Goal: Transaction & Acquisition: Purchase product/service

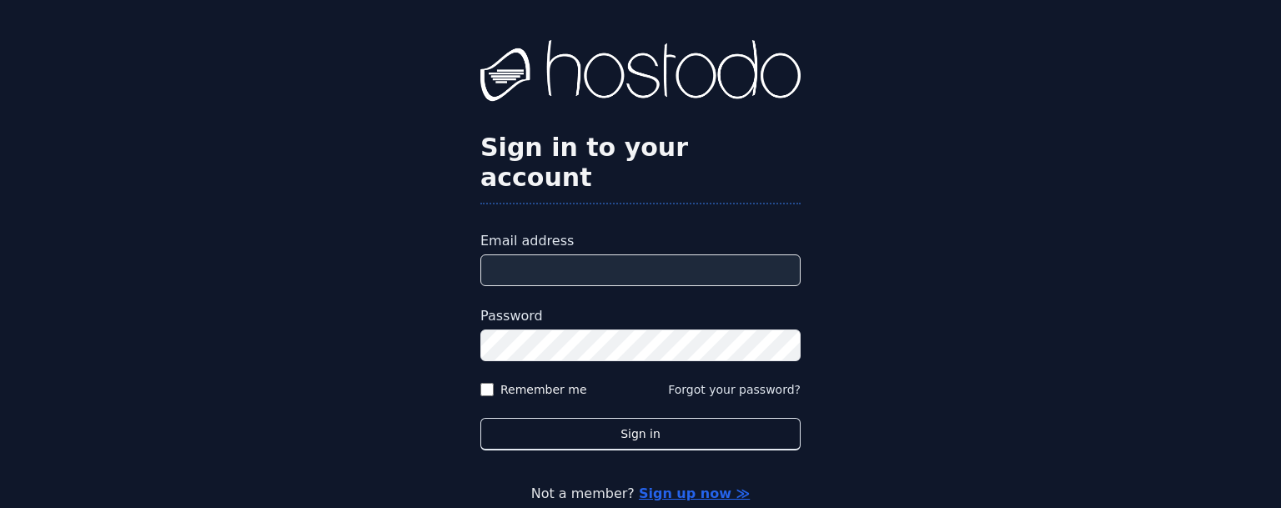
click at [594, 254] on input "Email address" at bounding box center [640, 270] width 320 height 32
click at [596, 254] on input "Email address" at bounding box center [640, 270] width 320 height 32
paste input "**********"
type input "**********"
click at [480, 418] on button "Sign in" at bounding box center [640, 434] width 320 height 33
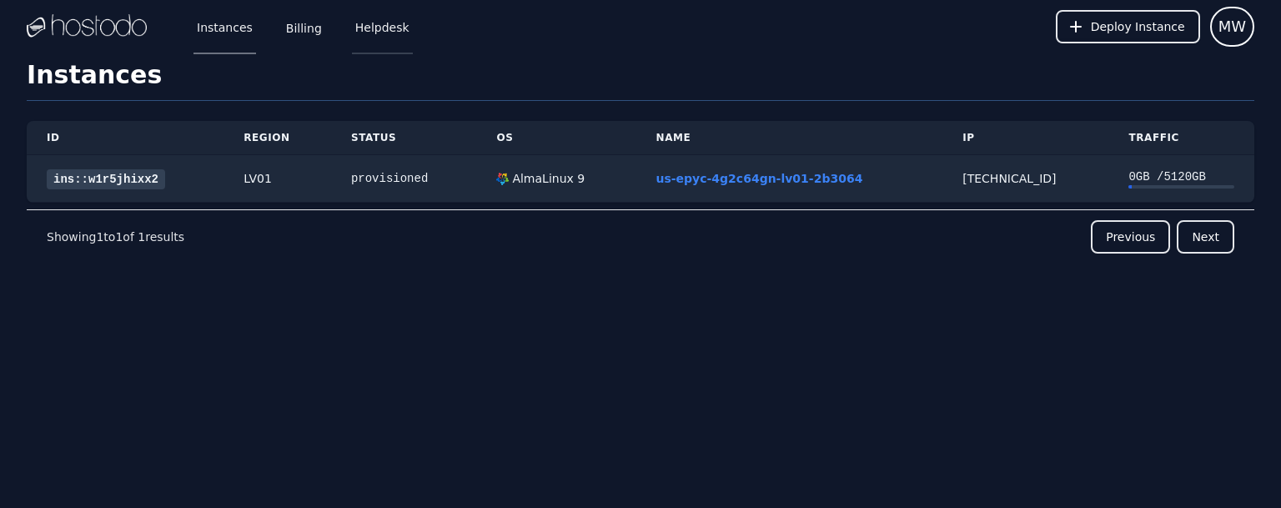
click at [382, 28] on link "Helpdesk" at bounding box center [382, 26] width 61 height 55
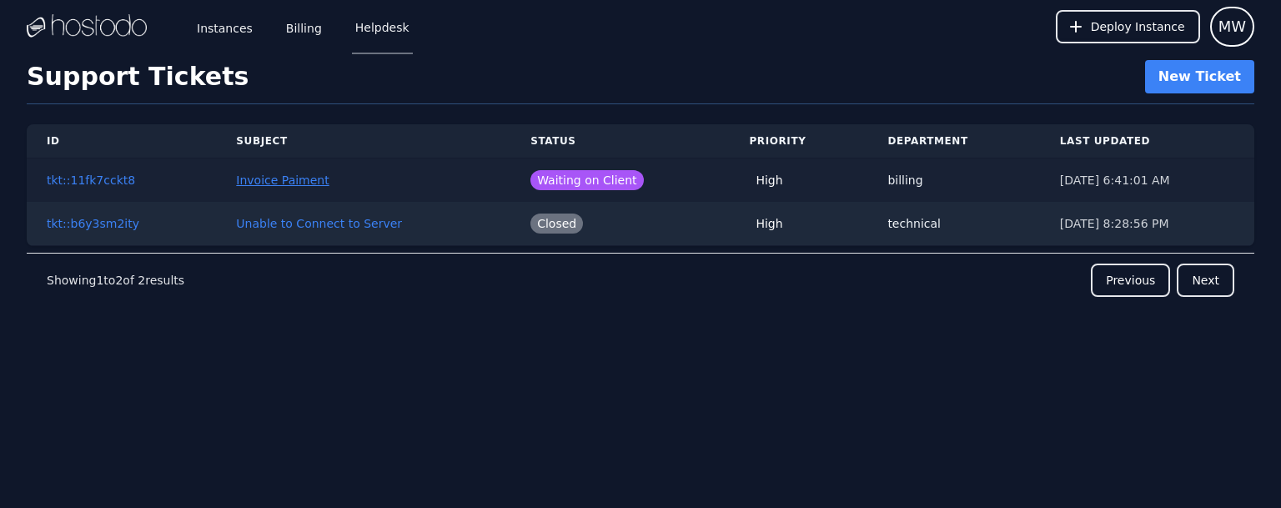
click at [259, 184] on link "Invoice Paiment" at bounding box center [282, 180] width 93 height 13
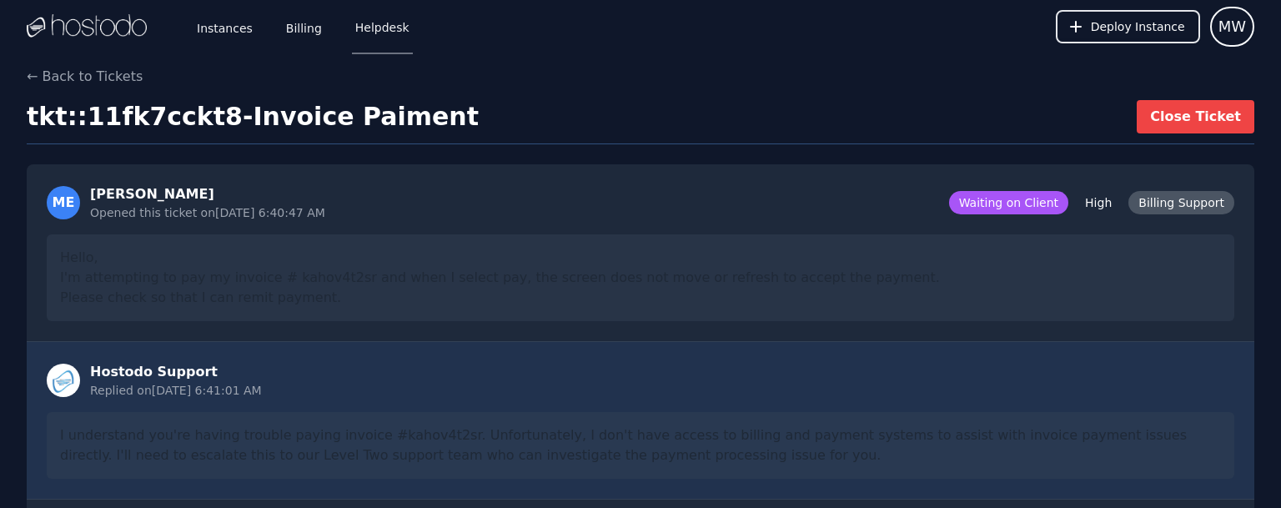
click at [1098, 431] on div "I understand you're having trouble paying invoice #kahov4t2sr. Unfortunately, I…" at bounding box center [641, 445] width 1188 height 67
click at [292, 29] on link "Billing" at bounding box center [304, 26] width 43 height 55
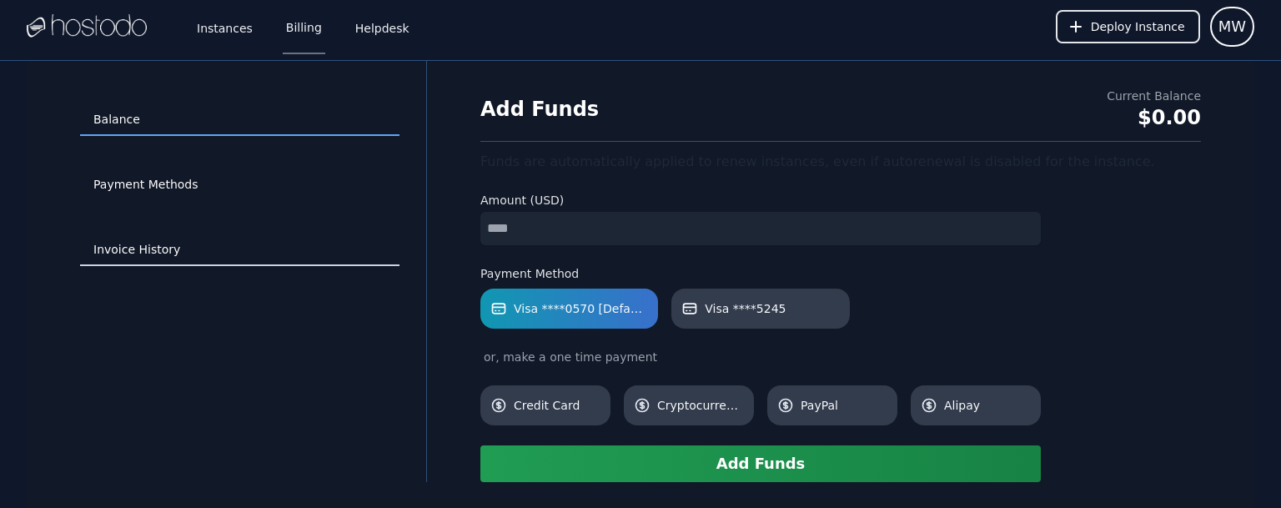
click at [128, 245] on link "Invoice History" at bounding box center [239, 250] width 319 height 32
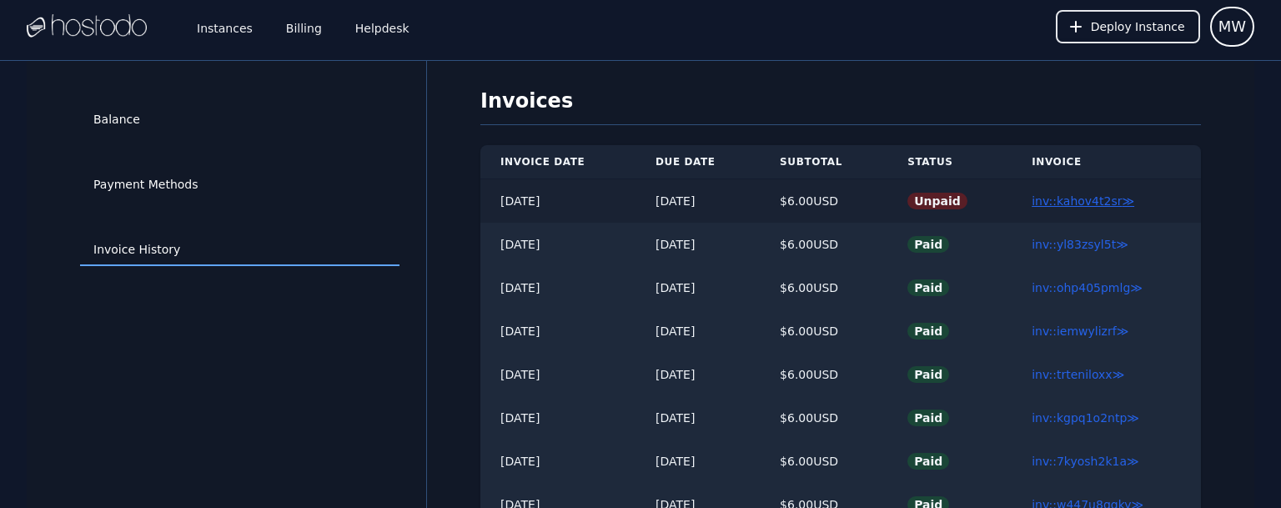
click at [1087, 199] on link "inv::kahov4t2sr ≫" at bounding box center [1083, 200] width 103 height 13
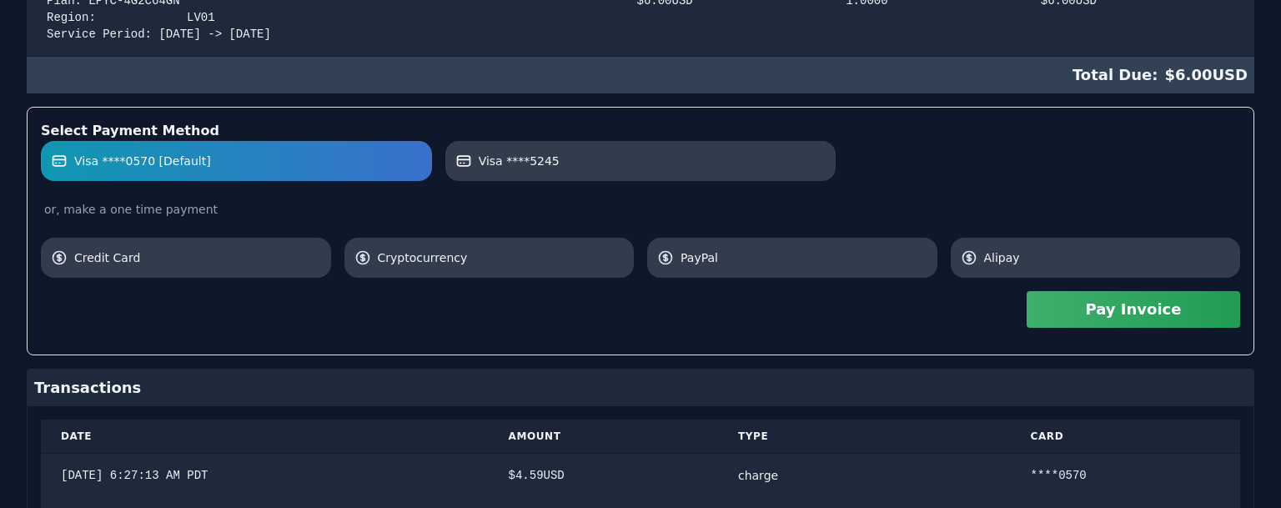
scroll to position [540, 0]
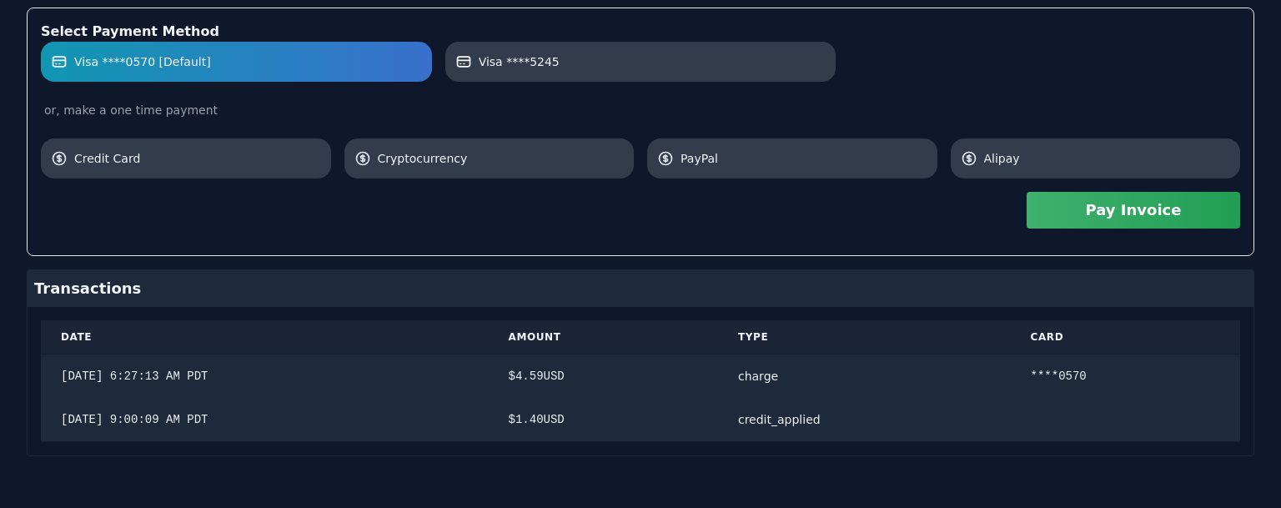
click at [1132, 206] on button "Pay Invoice" at bounding box center [1134, 210] width 214 height 37
click at [1146, 206] on button "Pay Invoice" at bounding box center [1134, 210] width 214 height 37
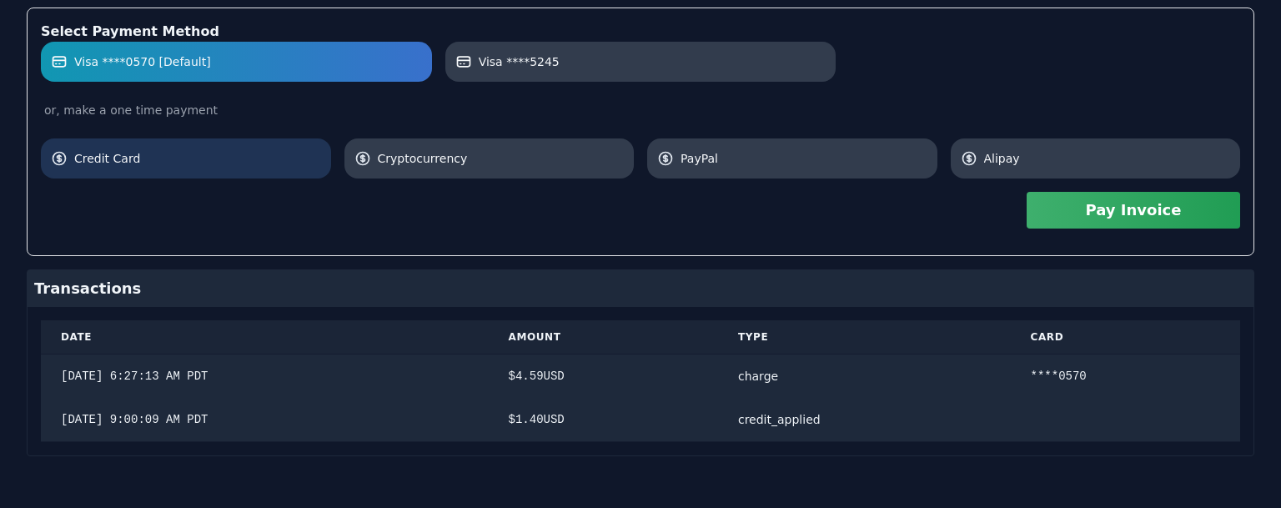
drag, startPoint x: 196, startPoint y: 132, endPoint x: 199, endPoint y: 140, distance: 8.7
click at [196, 133] on div "Visa ****0570 [Default] Visa ****5245 or, make a one time payment Credit Card C…" at bounding box center [641, 110] width 1200 height 137
click at [187, 162] on span "Credit Card" at bounding box center [197, 158] width 247 height 17
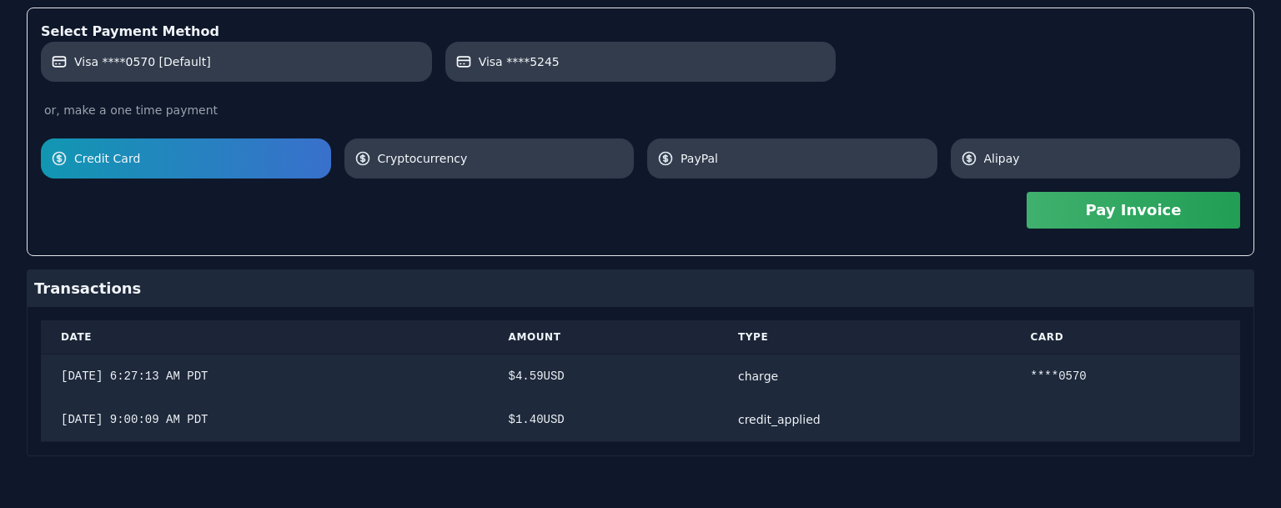
click at [1145, 207] on button "Pay Invoice" at bounding box center [1134, 210] width 214 height 37
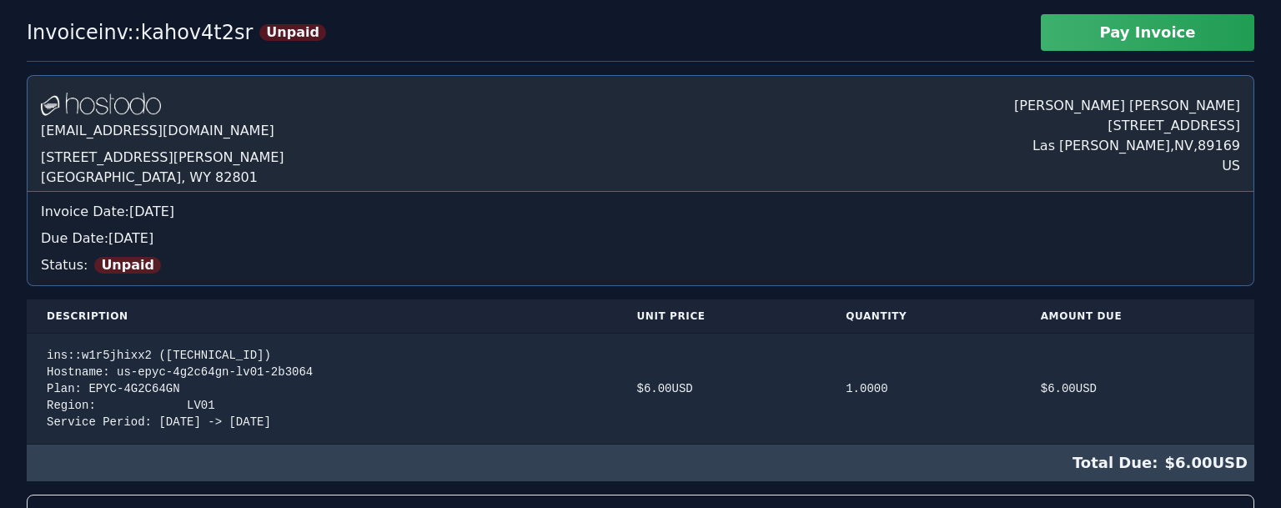
scroll to position [0, 0]
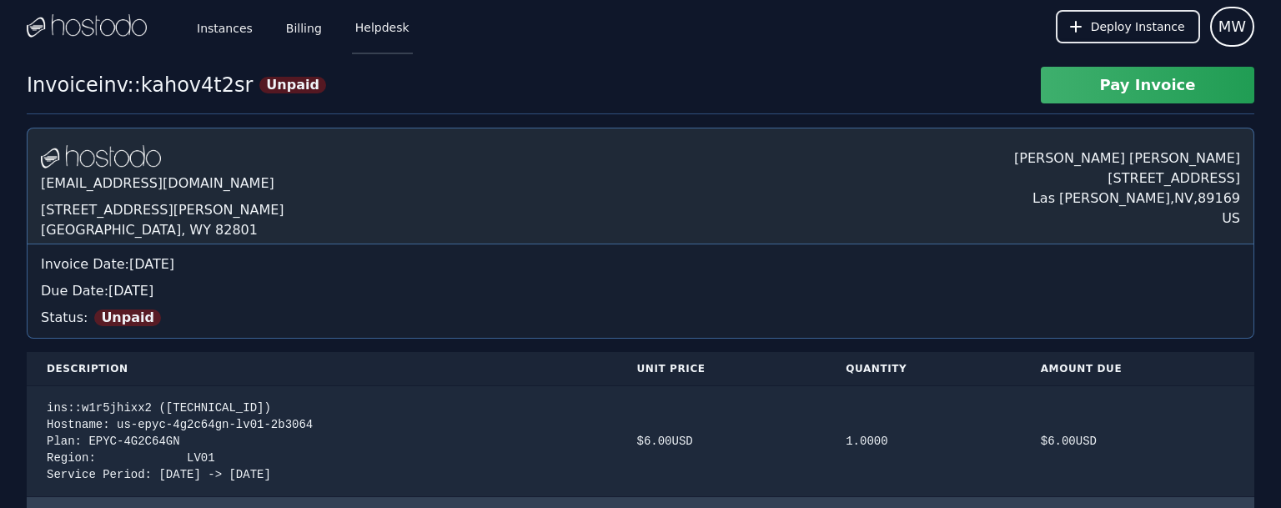
click at [367, 27] on link "Helpdesk" at bounding box center [382, 26] width 61 height 55
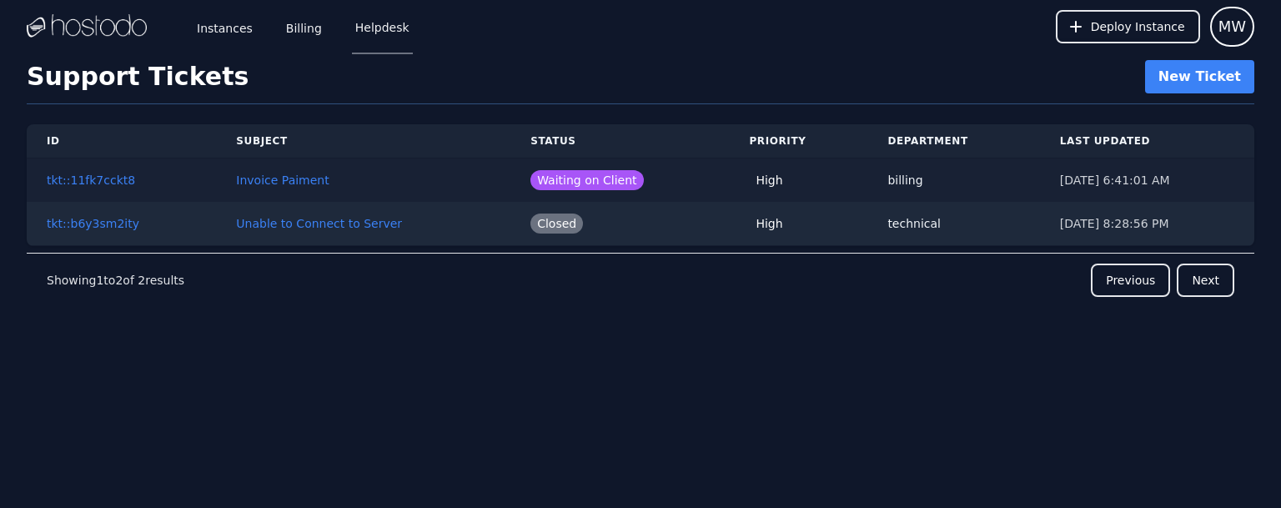
click at [269, 169] on td "Invoice Paiment" at bounding box center [363, 180] width 294 height 44
click at [98, 182] on link "tkt::11fk7cckt8" at bounding box center [91, 180] width 88 height 13
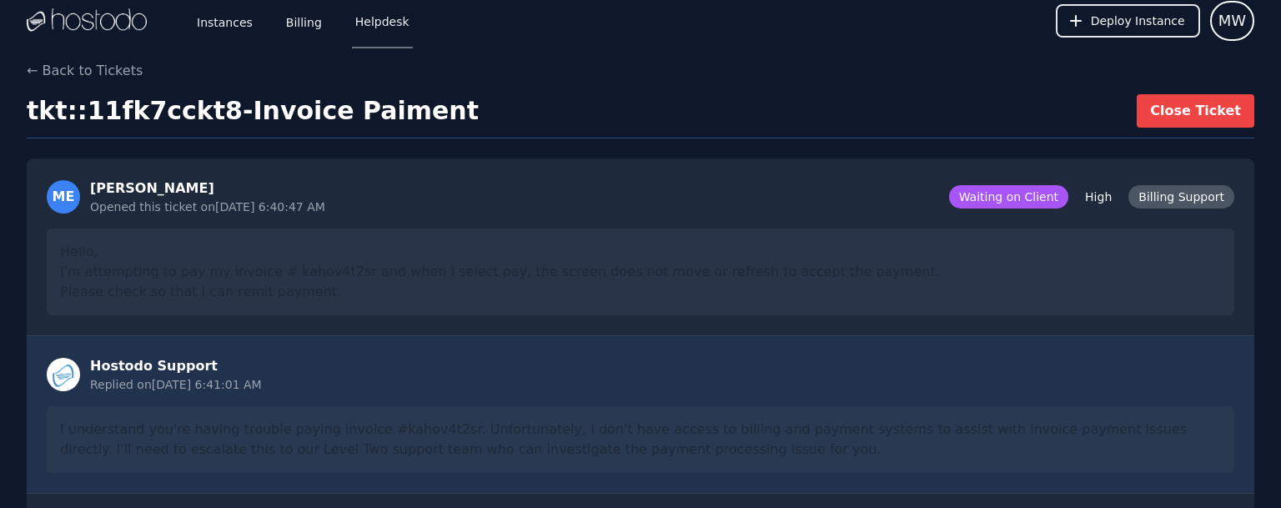
scroll to position [261, 0]
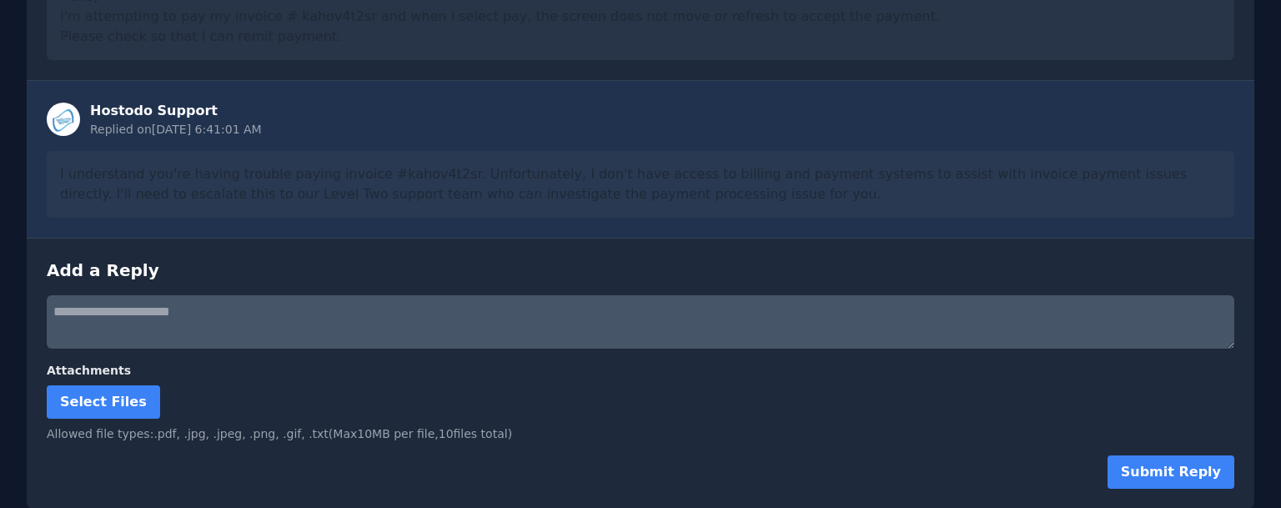
click at [359, 318] on textarea at bounding box center [641, 321] width 1188 height 53
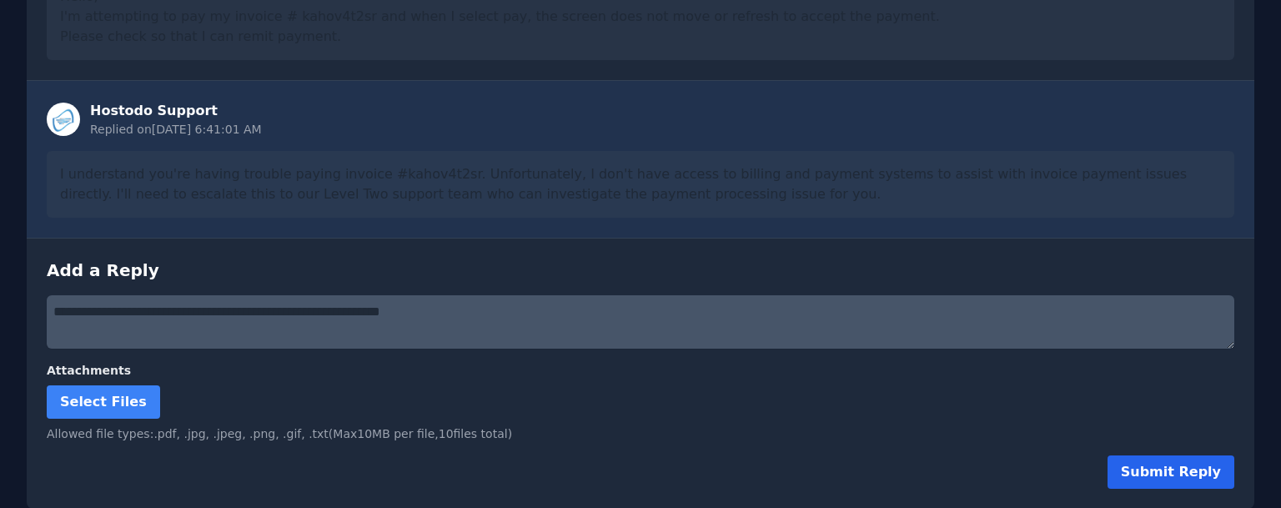
type textarea "**********"
click at [1173, 460] on button "Submit Reply" at bounding box center [1171, 471] width 127 height 33
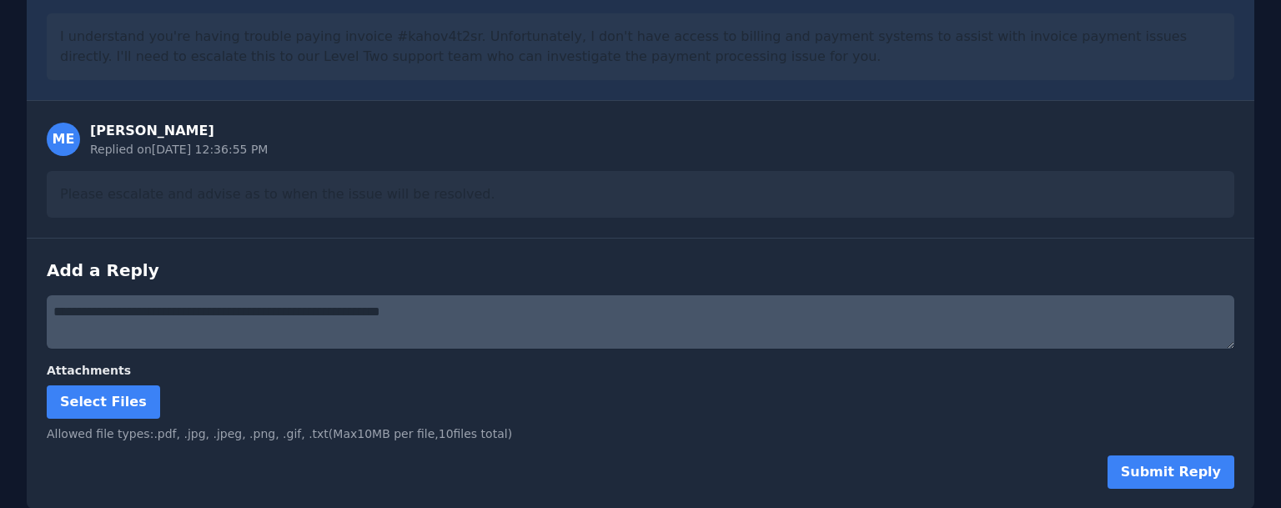
scroll to position [0, 0]
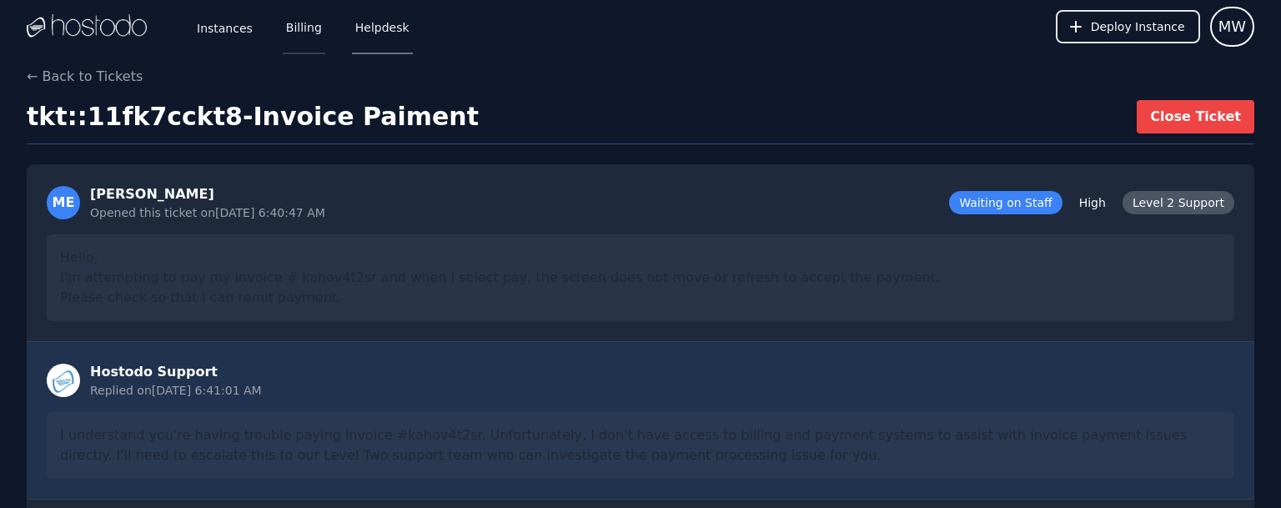
click at [286, 26] on link "Billing" at bounding box center [304, 26] width 43 height 55
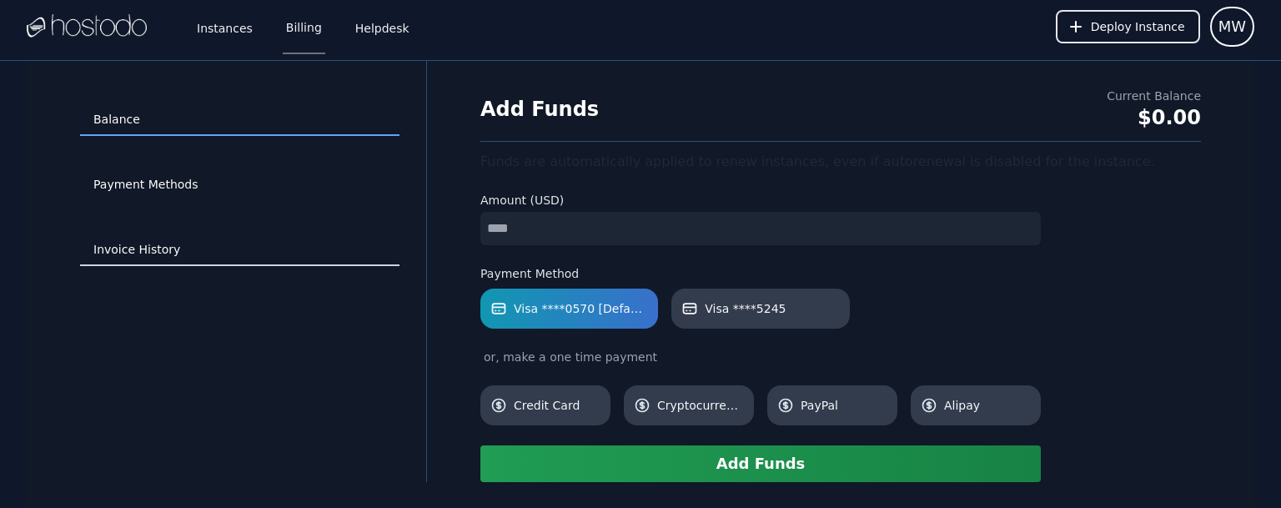
click at [138, 252] on link "Invoice History" at bounding box center [239, 250] width 319 height 32
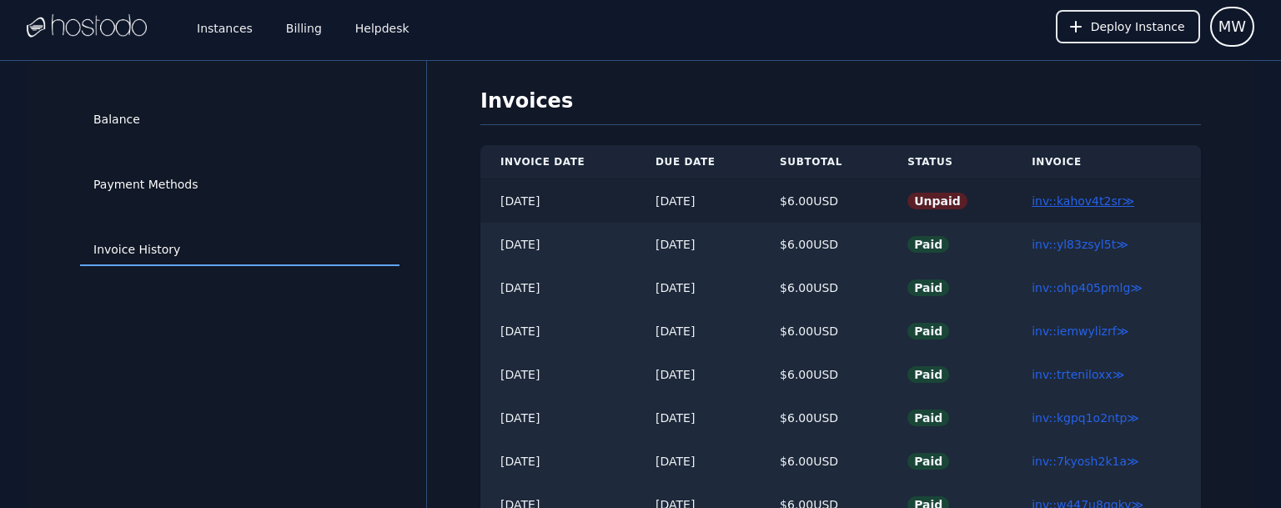
click at [1084, 196] on link "inv::kahov4t2sr ≫" at bounding box center [1083, 200] width 103 height 13
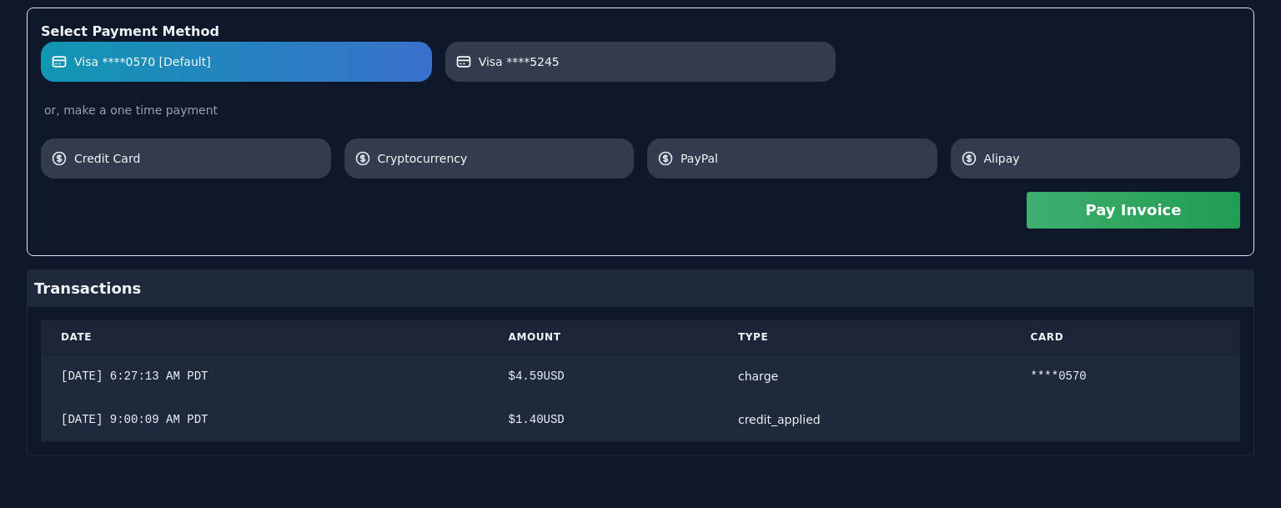
scroll to position [540, 0]
click at [1133, 210] on button "Pay Invoice" at bounding box center [1134, 210] width 214 height 37
click at [1149, 212] on button "Pay Invoice" at bounding box center [1134, 210] width 214 height 37
click at [1154, 208] on button "Pay Invoice" at bounding box center [1134, 210] width 214 height 37
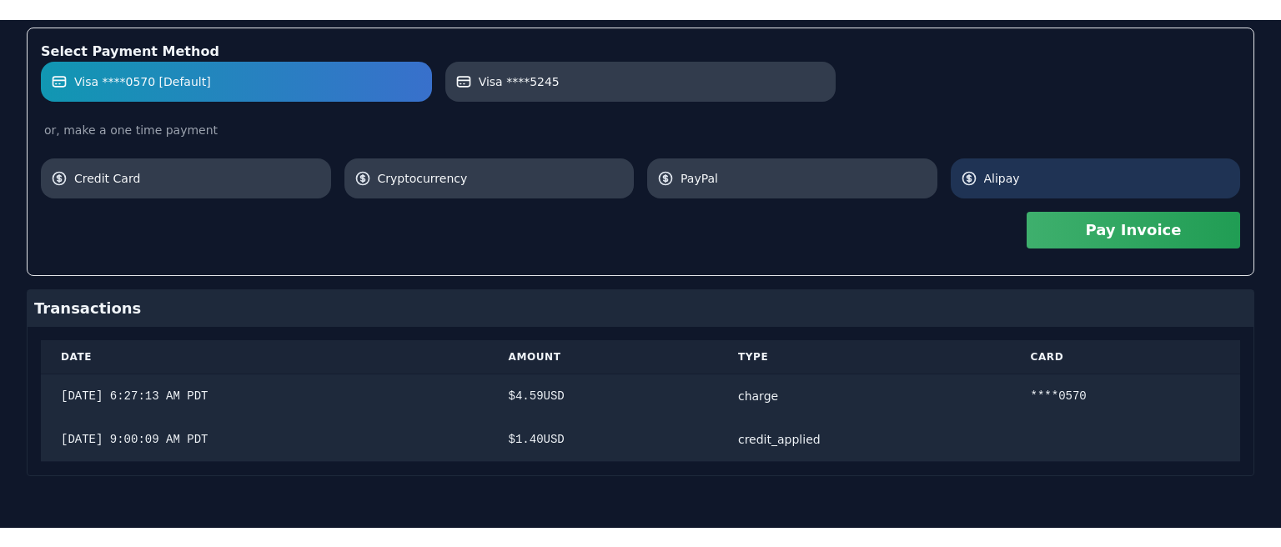
scroll to position [501, 0]
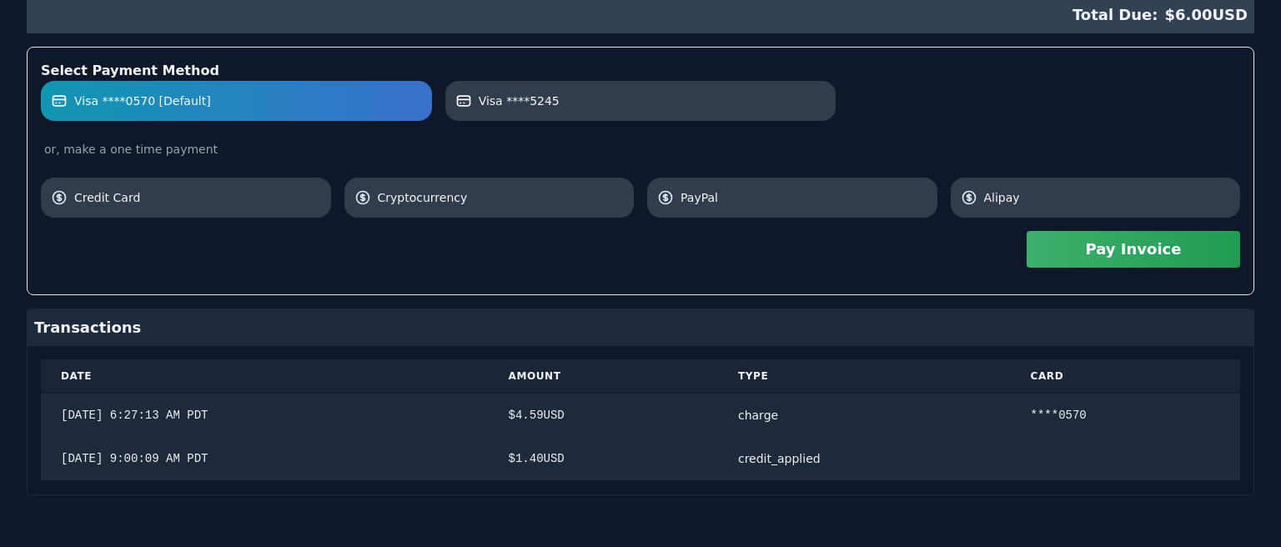
click at [1157, 269] on div "Pay Invoice" at bounding box center [641, 249] width 1200 height 63
click at [1153, 247] on button "Pay Invoice" at bounding box center [1134, 249] width 214 height 37
click at [1155, 247] on button "Pay Invoice" at bounding box center [1134, 249] width 214 height 37
click at [1156, 247] on button "Pay Invoice" at bounding box center [1134, 249] width 214 height 37
click at [1153, 243] on button "Pay Invoice" at bounding box center [1134, 249] width 214 height 37
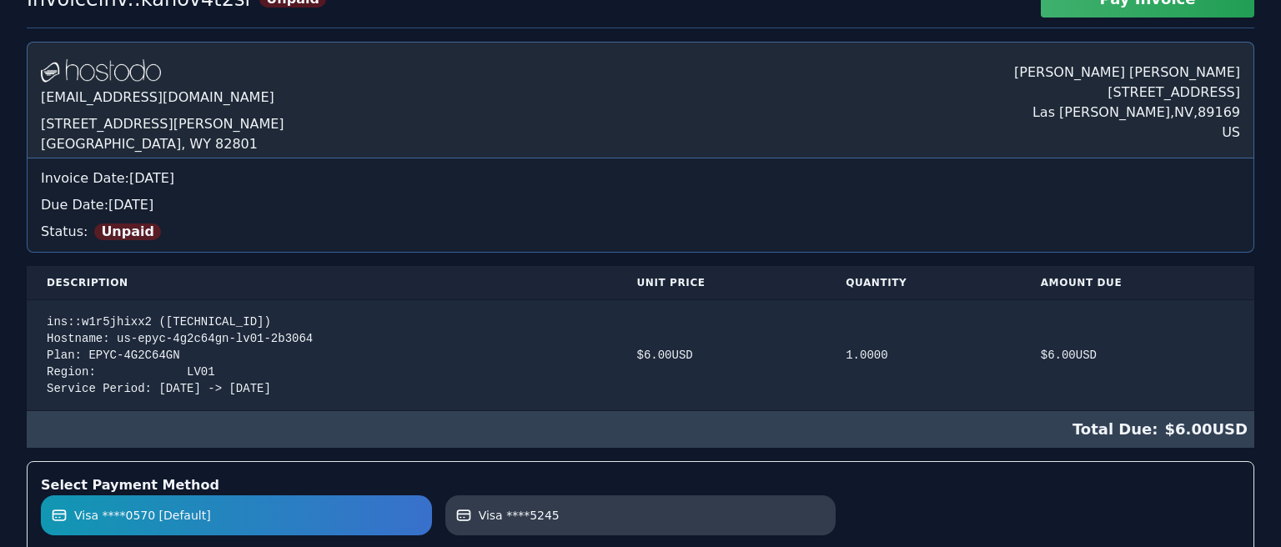
scroll to position [0, 0]
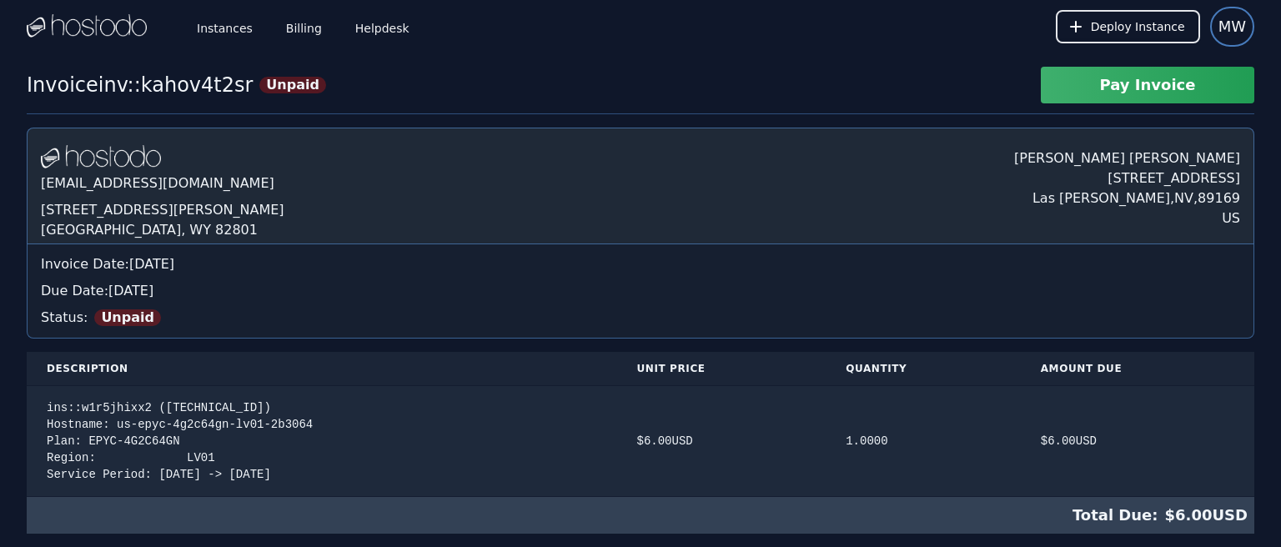
click at [1233, 43] on button "MW" at bounding box center [1232, 27] width 44 height 40
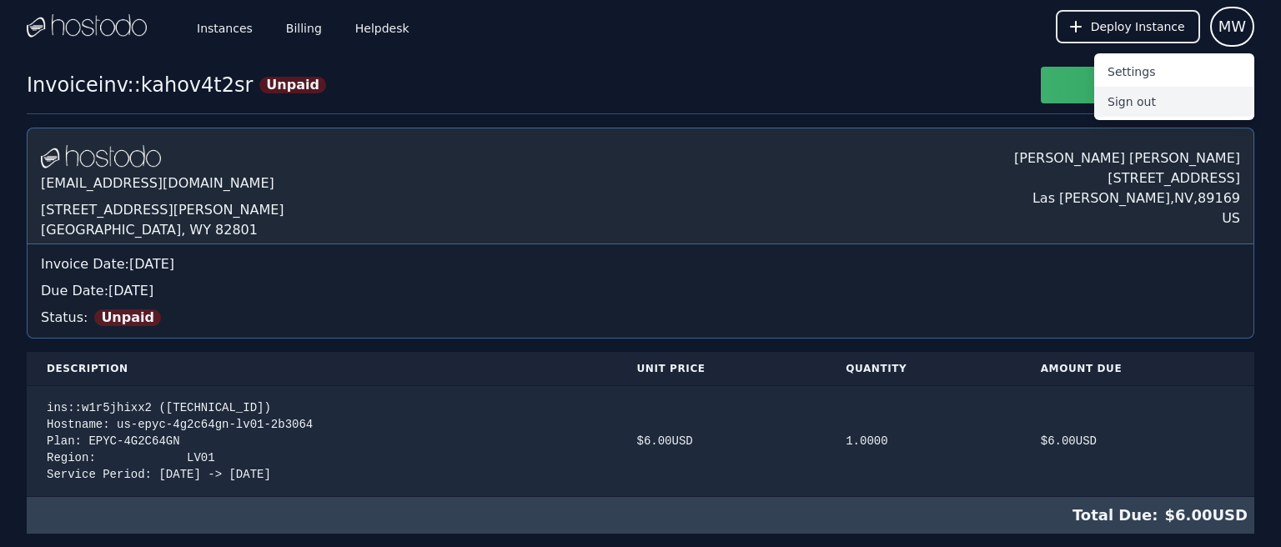
click at [1142, 102] on button "Sign out" at bounding box center [1174, 102] width 160 height 30
